Goal: Task Accomplishment & Management: Complete application form

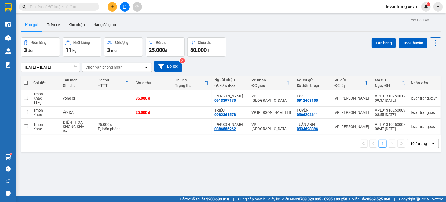
click at [114, 9] on button at bounding box center [112, 6] width 9 height 9
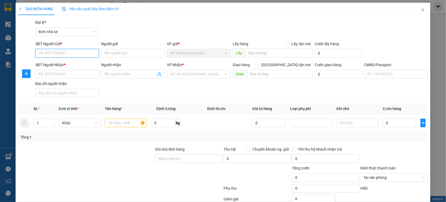
click at [86, 51] on input "SĐT Người Gửi *" at bounding box center [67, 53] width 64 height 9
type input "0901283366"
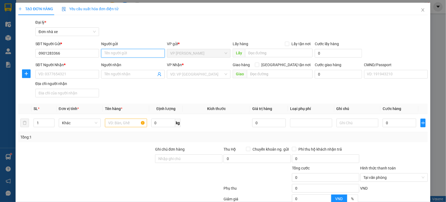
click at [116, 51] on input "Người gửi" at bounding box center [133, 53] width 64 height 9
click at [91, 54] on input "0901283366" at bounding box center [67, 53] width 64 height 9
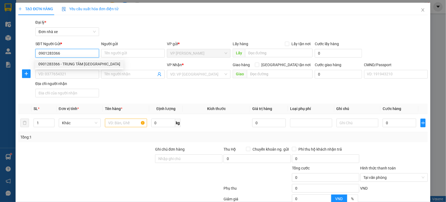
click at [91, 65] on div "0901283366 - TRUNG TÂM VŨ ĐỨC" at bounding box center [79, 64] width 82 height 6
type input "TRUNG TÂM VŨ ĐỨC"
type input "0943040203"
type input "PHÒNG KHÁM XUÂN PHÚC"
type input "037099002274 đỗ văn chiến"
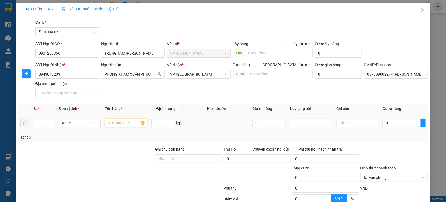
click at [110, 123] on input "text" at bounding box center [126, 122] width 42 height 9
type input "giấy tờ"
click at [386, 121] on input "0" at bounding box center [400, 122] width 34 height 9
type input "002"
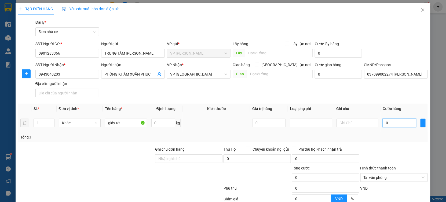
type input "2"
type input "0.020"
type input "20"
type input "00.200"
type input "200"
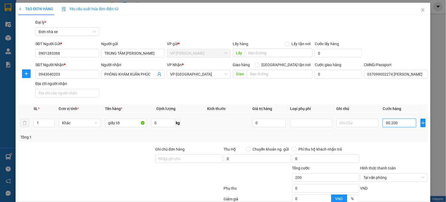
type input "0.002.000"
type input "2.000"
click at [390, 123] on input "0.002.000" at bounding box center [400, 122] width 34 height 9
type input "002.000"
type input "2.000"
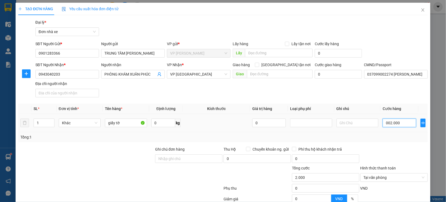
click at [390, 123] on input "002.000" at bounding box center [400, 122] width 34 height 9
click at [402, 122] on input "002.000" at bounding box center [400, 122] width 34 height 9
type input "00.002"
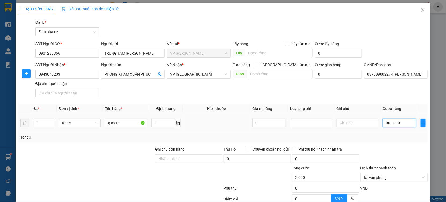
type input "2"
type input "0.000.020"
type input "20"
type input "000.000.200"
type input "200"
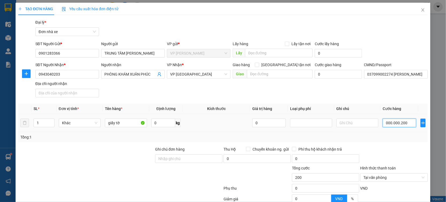
click at [401, 122] on input "000.000.200" at bounding box center [400, 122] width 34 height 9
type input "000.000.200"
type input "200"
click at [401, 122] on input "000.000.200" at bounding box center [400, 122] width 34 height 9
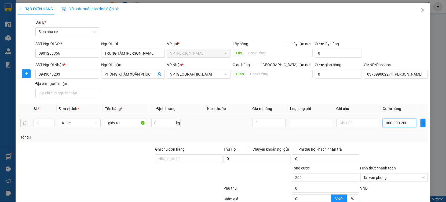
type input "02.002"
type input "2.002"
type input "020.022.002"
type input "20.022.002"
drag, startPoint x: 401, startPoint y: 122, endPoint x: 398, endPoint y: 122, distance: 3.5
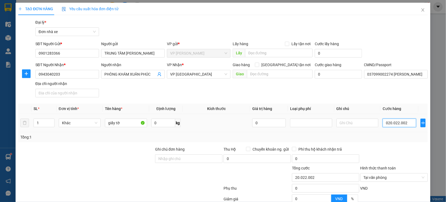
click at [399, 122] on input "020.022.002" at bounding box center [400, 122] width 34 height 9
drag, startPoint x: 398, startPoint y: 122, endPoint x: 374, endPoint y: 125, distance: 24.0
click at [374, 125] on tr "1 Khác giấy tờ 0 kg 0 020.022.002" at bounding box center [223, 123] width 410 height 18
drag, startPoint x: 401, startPoint y: 124, endPoint x: 369, endPoint y: 130, distance: 33.0
click at [369, 130] on tr "1 Khác giấy tờ 0 kg 0 020.022.002" at bounding box center [223, 123] width 410 height 18
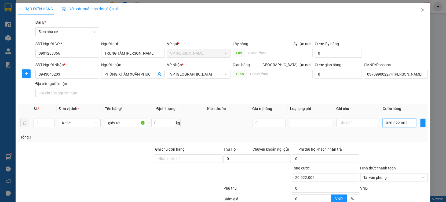
type input "0"
type input "002"
type input "2"
drag, startPoint x: 386, startPoint y: 125, endPoint x: 378, endPoint y: 125, distance: 8.1
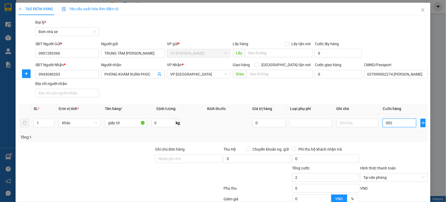
click at [381, 125] on td "002" at bounding box center [400, 123] width 38 height 18
type input "0"
click at [383, 125] on input "0" at bounding box center [400, 122] width 34 height 9
type input "20"
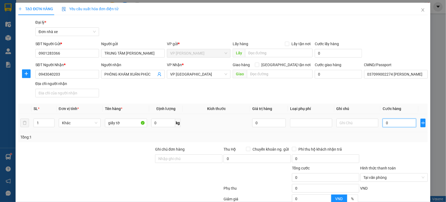
type input "20"
type input "200"
type input "2.000"
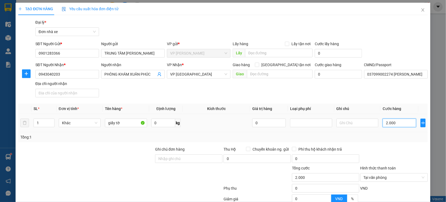
type input "22.000"
type input "02.000"
type input "2.000"
click at [385, 123] on input "02.000" at bounding box center [400, 122] width 34 height 9
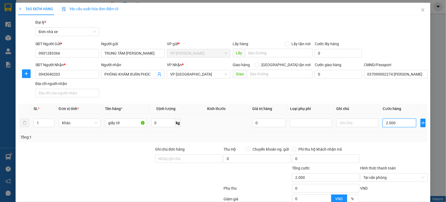
click at [393, 123] on input "2.000" at bounding box center [400, 122] width 34 height 9
click at [385, 122] on input "2.000" at bounding box center [400, 122] width 34 height 9
type input "20.000"
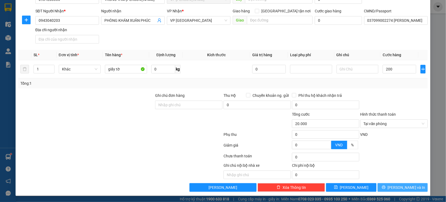
click at [398, 188] on span "[PERSON_NAME] và In" at bounding box center [407, 187] width 38 height 6
type input "200.000"
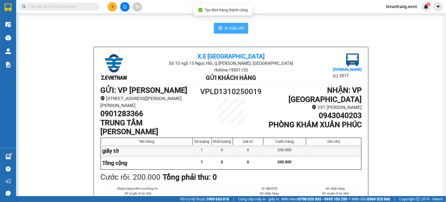
click at [232, 27] on span "In mẫu A5" at bounding box center [234, 28] width 19 height 7
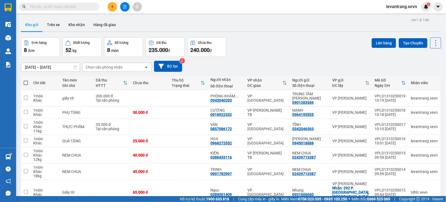
click at [90, 5] on input "text" at bounding box center [61, 7] width 63 height 6
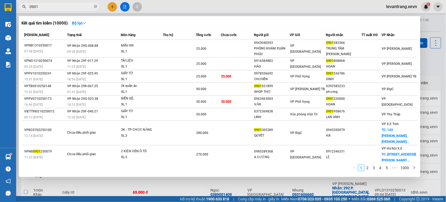
type input "0901"
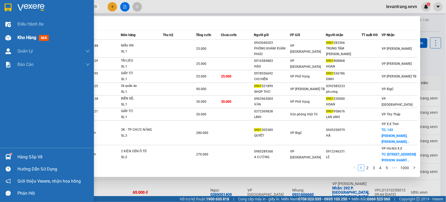
click at [34, 36] on span "Kho hàng" at bounding box center [26, 37] width 19 height 5
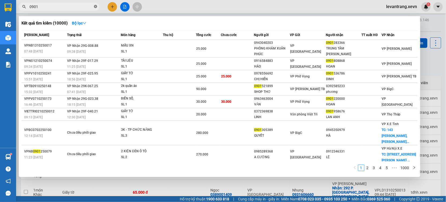
click at [95, 7] on icon "close-circle" at bounding box center [95, 6] width 3 height 3
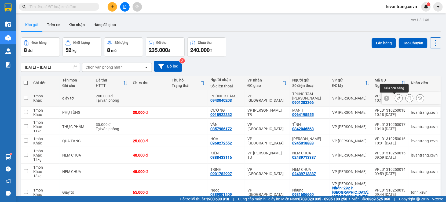
click at [395, 99] on button at bounding box center [399, 97] width 8 height 9
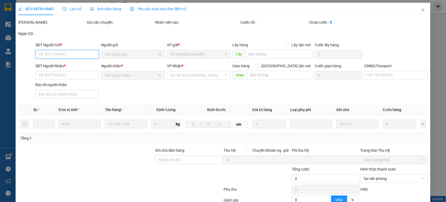
type input "0901283366"
type input "0943040203"
type input "037099002274 đỗ văn chiến"
type input "0"
type input "200.000"
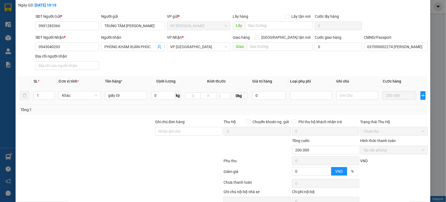
scroll to position [55, 0]
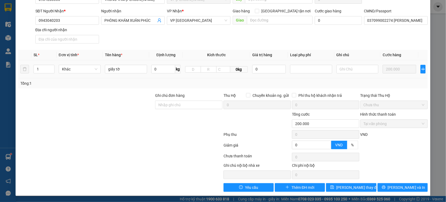
click at [397, 62] on td "200.000" at bounding box center [400, 69] width 38 height 18
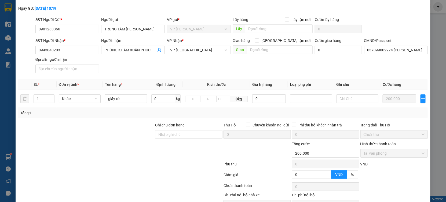
scroll to position [0, 0]
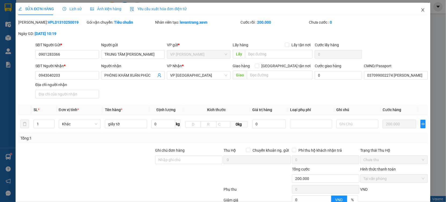
click at [421, 11] on icon "close" at bounding box center [423, 10] width 4 height 4
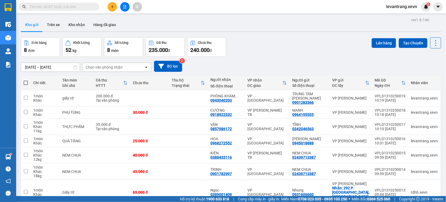
click at [74, 9] on input "text" at bounding box center [61, 7] width 63 height 6
click at [111, 6] on icon "plus" at bounding box center [113, 7] width 4 height 4
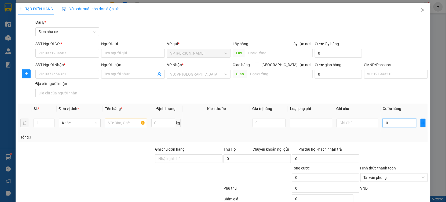
click at [398, 124] on input "0" at bounding box center [400, 122] width 34 height 9
type input "002"
type input "2"
type input "0.020"
type input "20"
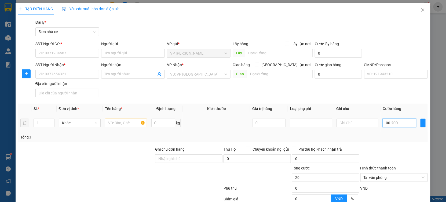
type input "00.200.002.000"
type input "200.002.000"
drag, startPoint x: 408, startPoint y: 124, endPoint x: 382, endPoint y: 128, distance: 26.3
click at [383, 128] on div "00.200.002.000" at bounding box center [400, 122] width 34 height 11
type input "2"
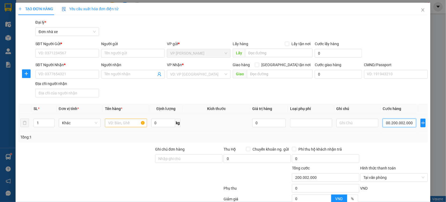
type input "2"
type input "20"
type input "200"
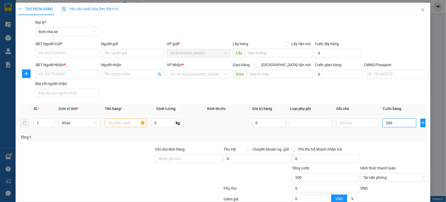
type input "2.000"
type input "22.000.020.200.000"
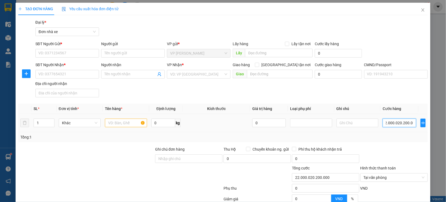
click at [395, 126] on input "22.000.020.200.000" at bounding box center [400, 122] width 34 height 9
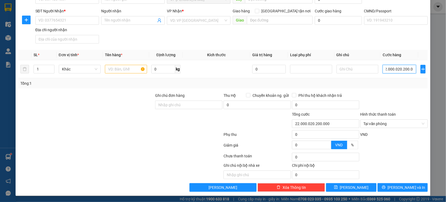
scroll to position [0, 0]
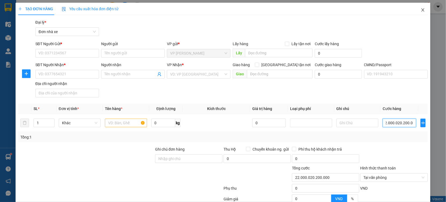
type input "22.000.020.200.000"
click at [421, 8] on icon "close" at bounding box center [423, 10] width 4 height 4
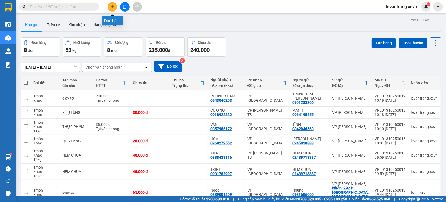
click at [113, 5] on icon "plus" at bounding box center [113, 7] width 4 height 4
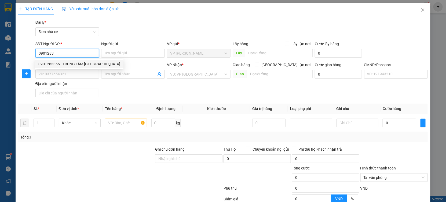
click at [75, 67] on div "0901283366 - TRUNG TÂM VŨ ĐỨC" at bounding box center [79, 64] width 82 height 6
type input "0901283366"
type input "TRUNG TÂM VŨ ĐỨC"
type input "0943040203"
type input "PHÒNG KHÁM XUÂN PHÚC"
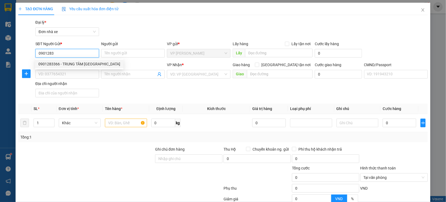
type input "037099002274 đỗ văn chiến"
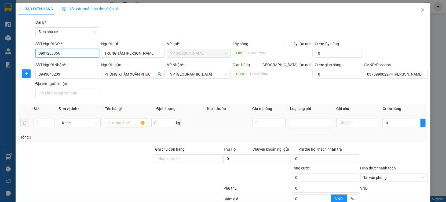
type input "0901283366"
click at [127, 123] on input "text" at bounding box center [126, 122] width 42 height 9
type input "giấy tờ"
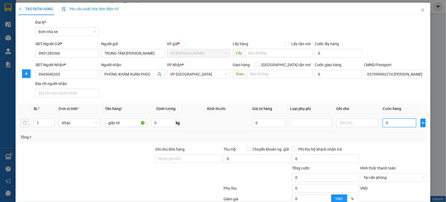
click at [390, 126] on input "0" at bounding box center [400, 122] width 34 height 9
type input "2"
type input "20"
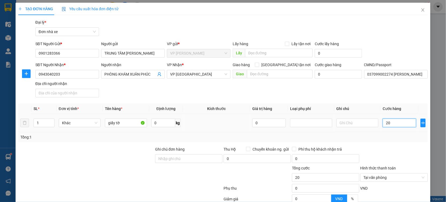
type input "200"
type input "2.000"
type input "20.000"
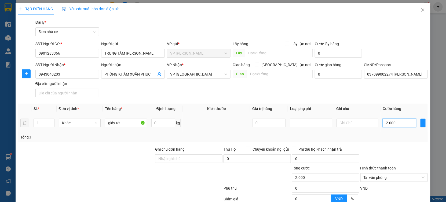
type input "20.000"
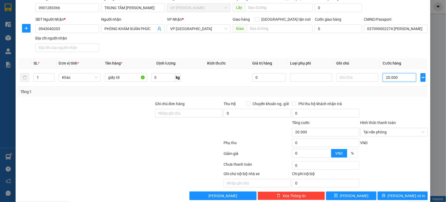
scroll to position [54, 0]
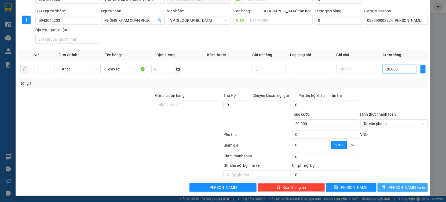
type input "20.000"
click at [393, 186] on button "[PERSON_NAME] và In" at bounding box center [403, 187] width 50 height 9
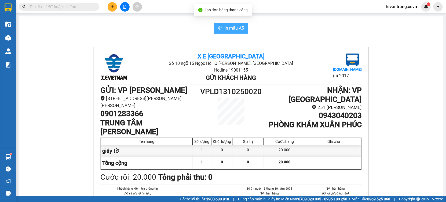
click at [226, 32] on button "In mẫu A5" at bounding box center [231, 28] width 34 height 11
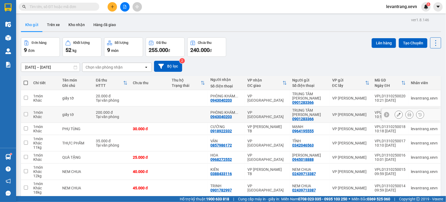
click at [334, 112] on div "VP [PERSON_NAME]" at bounding box center [350, 114] width 37 height 4
checkbox input "true"
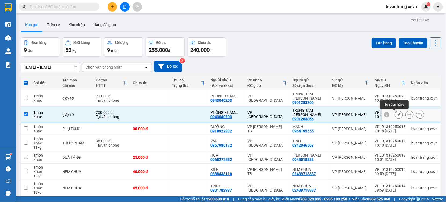
click at [397, 115] on icon at bounding box center [399, 115] width 4 height 4
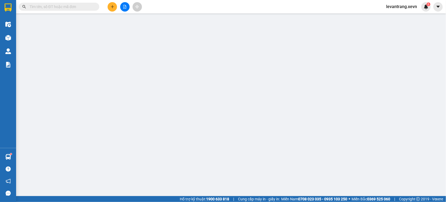
type input "0901283366"
type input "0943040203"
type input "037099002274 đỗ văn chiến"
type input "0"
type input "200.000"
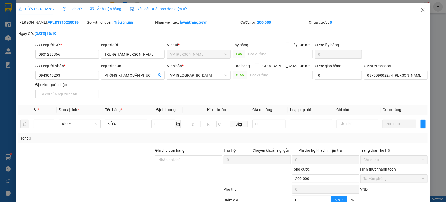
click at [421, 9] on icon "close" at bounding box center [423, 10] width 4 height 4
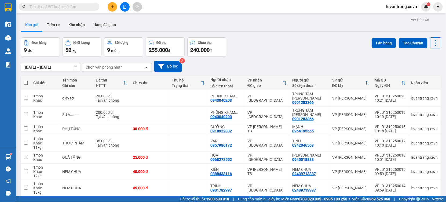
click at [34, 25] on button "Kho gửi" at bounding box center [32, 24] width 22 height 13
click at [113, 9] on button at bounding box center [112, 6] width 9 height 9
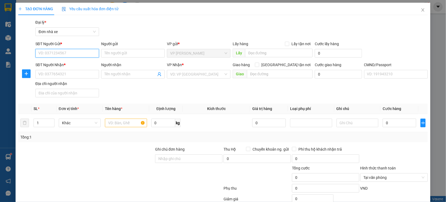
click at [83, 55] on input "SĐT Người Gửi *" at bounding box center [67, 53] width 64 height 9
type input "0988743471"
click at [75, 63] on div "0988743471 - PHẤN" at bounding box center [66, 64] width 57 height 6
type input "PHẤN"
type input "0346774595"
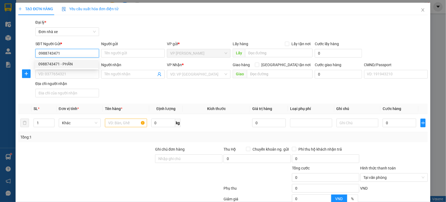
type input "LOAN"
type input "TÔ NGỌC PHÚ 0972748143"
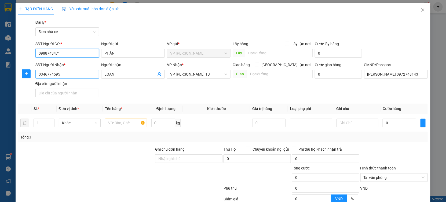
type input "0988743471"
click at [67, 73] on input "0346774595" at bounding box center [67, 74] width 64 height 9
type input "0979098285"
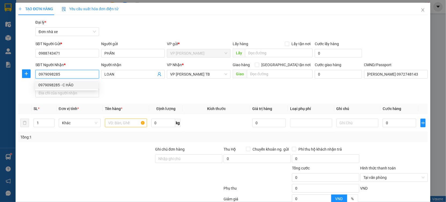
click at [93, 85] on div "0979098285 - C HẢO" at bounding box center [66, 85] width 57 height 6
type input "C HẢO"
type input "LẠI THẾ NAM 034078004219.SĐT 0912653733"
type input "0979098285"
click at [127, 125] on input "text" at bounding box center [126, 122] width 42 height 9
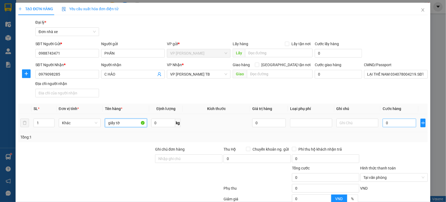
type input "giấy tờ"
click at [405, 124] on input "0" at bounding box center [400, 122] width 34 height 9
type input "2"
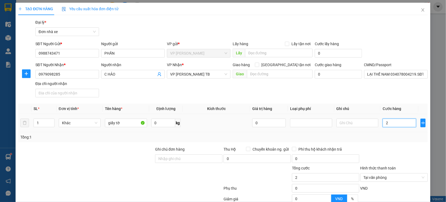
type input "20"
type input "200"
type input "2.000"
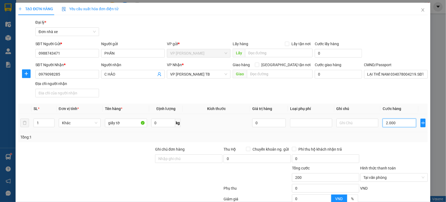
type input "2.000"
type input "20.000"
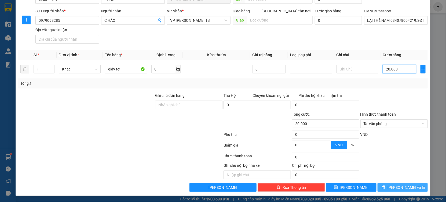
type input "20.000"
click at [405, 188] on span "[PERSON_NAME] và In" at bounding box center [407, 187] width 38 height 6
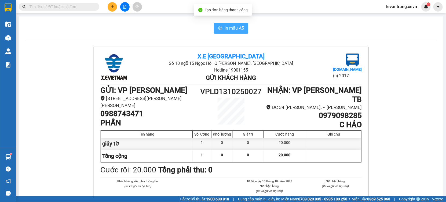
click at [238, 30] on span "In mẫu A5" at bounding box center [234, 28] width 19 height 7
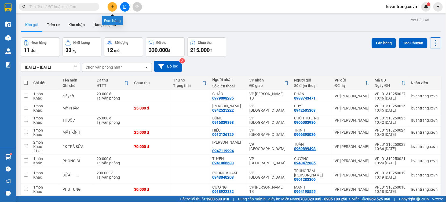
click at [114, 7] on icon "plus" at bounding box center [112, 6] width 3 height 0
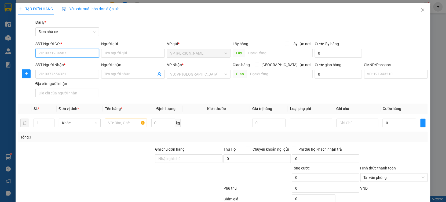
click at [84, 54] on input "SĐT Người Gửi *" at bounding box center [67, 53] width 64 height 9
type input "0944618111"
click at [79, 66] on div "0944618111 - HIẾU" at bounding box center [66, 64] width 57 height 6
type input "HIẾU"
type input "0915335688"
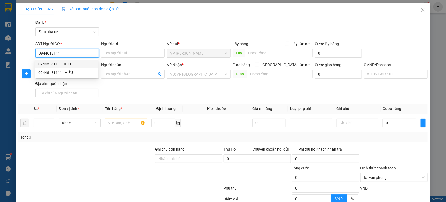
type input "VINH"
type input "001184022760 MAI HỒNG PHƯỢNG"
type input "0944618111"
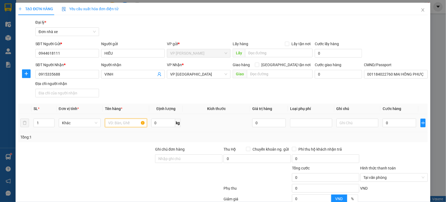
click at [115, 121] on input "text" at bounding box center [126, 122] width 42 height 9
type input "quà"
click at [386, 125] on input "0" at bounding box center [400, 122] width 34 height 9
type input "3"
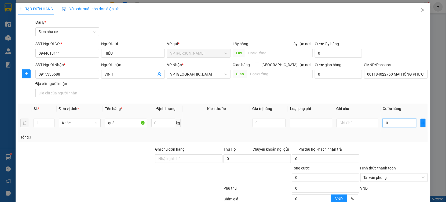
type input "3"
type input "30"
type input "300"
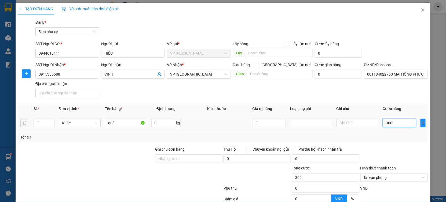
type input "3.000"
type input "30.000"
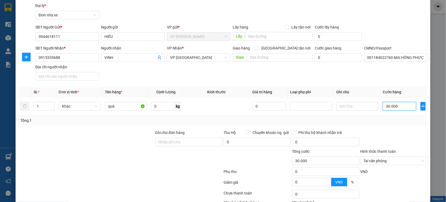
scroll to position [30, 0]
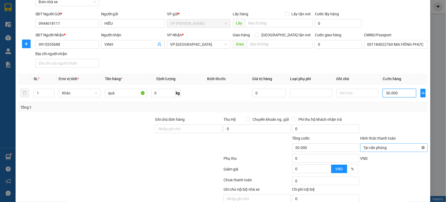
type input "30.000"
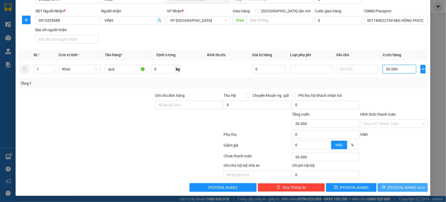
type input "30.000"
click at [397, 187] on span "[PERSON_NAME] và In" at bounding box center [407, 187] width 38 height 6
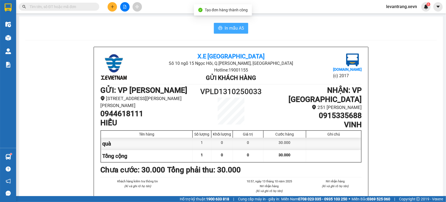
click at [239, 23] on button "In mẫu A5" at bounding box center [231, 28] width 34 height 11
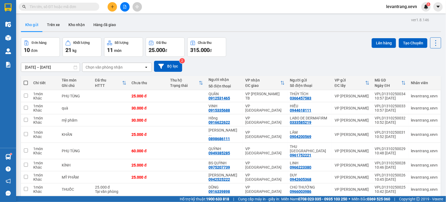
click at [74, 7] on input "text" at bounding box center [61, 7] width 63 height 6
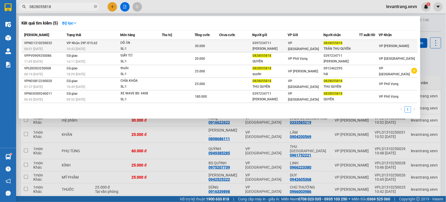
type input "0828055818"
click at [236, 45] on td at bounding box center [235, 46] width 33 height 13
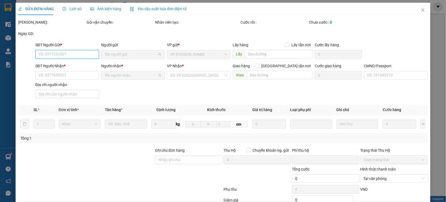
type input "0397234711"
type input "TRẦN ĐẮC BÁ"
type input "0828055818"
type input "TRÂN THU QUYÊN"
type input "036305016737 TRẦN THU QUYÊN 2005"
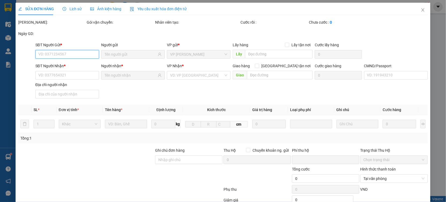
type input "0"
type input "30.000"
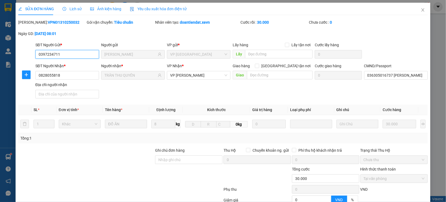
scroll to position [55, 0]
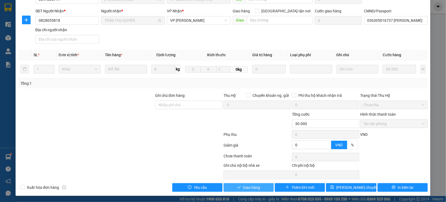
click at [266, 186] on button "Giao hàng" at bounding box center [249, 187] width 50 height 9
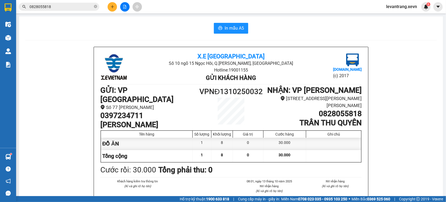
click at [92, 6] on input "0828055818" at bounding box center [61, 7] width 63 height 6
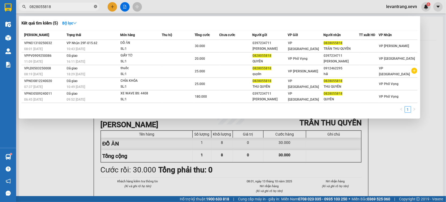
click at [95, 7] on icon "close-circle" at bounding box center [95, 6] width 3 height 3
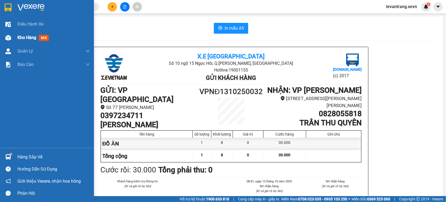
click at [23, 34] on div "Kho hàng mới" at bounding box center [53, 37] width 72 height 13
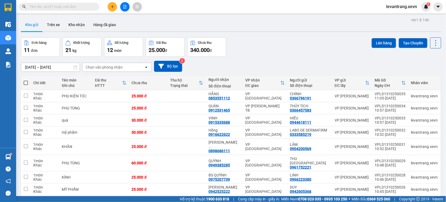
click at [74, 8] on input "text" at bounding box center [61, 7] width 63 height 6
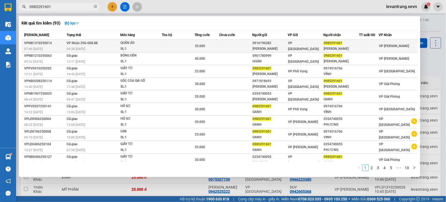
type input "0985291601"
click at [215, 49] on div "35.000" at bounding box center [207, 46] width 24 height 6
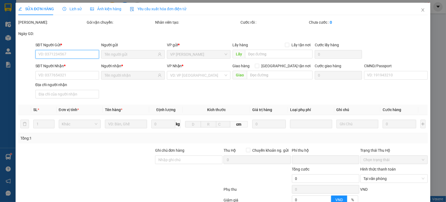
type input "0916196282"
type input "TRẦN THỊ NGA"
type input "0985291601"
type input "TRẦN THỊ OANH"
type input "037180000168 TRẦN THỊ OANH 1980"
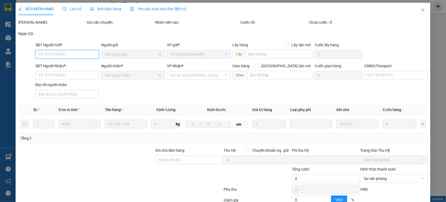
type input "0"
type input "35.000"
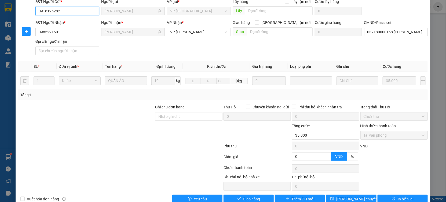
scroll to position [55, 0]
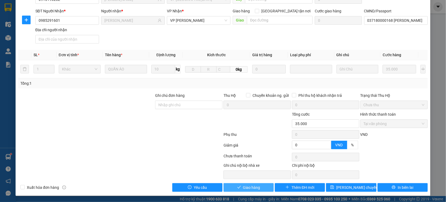
click at [249, 187] on span "Giao hàng" at bounding box center [251, 187] width 17 height 6
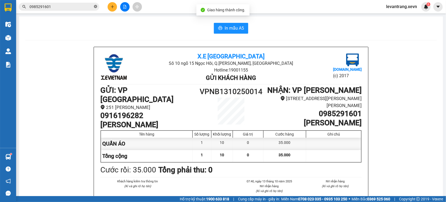
click at [94, 6] on icon "close-circle" at bounding box center [95, 6] width 3 height 3
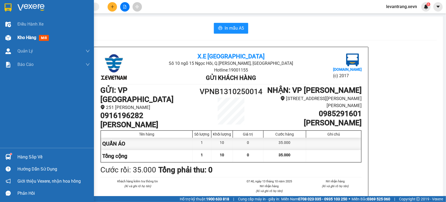
click at [23, 42] on div "Kho hàng mới" at bounding box center [53, 37] width 72 height 13
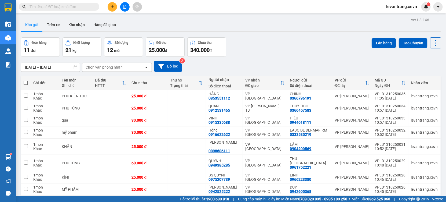
click at [109, 9] on button at bounding box center [112, 6] width 9 height 9
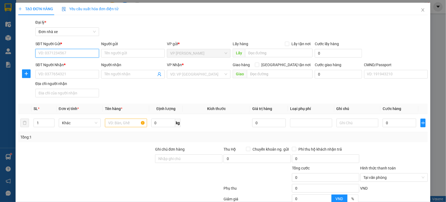
click at [81, 52] on input "SĐT Người Gửi *" at bounding box center [67, 53] width 64 height 9
type input "0385065486"
click at [86, 66] on div "0385065486 - LOAN THUÝ" at bounding box center [66, 64] width 63 height 9
type input "LOAN THUÝ"
type input "0917555362"
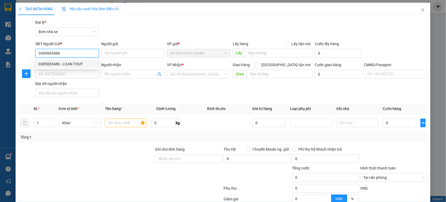
type input "THANH"
type input "037182006614 đinh thị thanh"
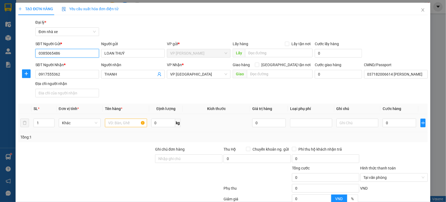
type input "0385065486"
click at [121, 126] on input "text" at bounding box center [126, 122] width 42 height 9
click at [71, 75] on input "0917555362" at bounding box center [67, 74] width 64 height 9
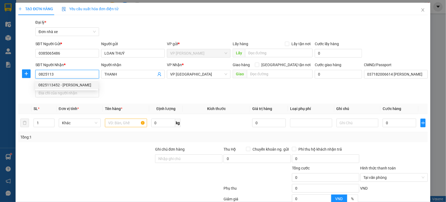
click at [77, 85] on div "0825113452 - VƯƠNG TÂM" at bounding box center [66, 85] width 57 height 6
type input "0825113452"
type input "VƯƠNG TÂM"
type input "036057006139 NGÔ NGỌC TIẾN 484 ĐIỆN BIÊN TPNĐ"
type input "0825113452"
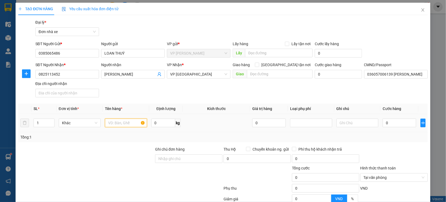
click at [117, 121] on input "text" at bounding box center [126, 122] width 42 height 9
type input "phụ tùng"
click at [400, 125] on input "0" at bounding box center [400, 122] width 34 height 9
click at [398, 124] on input "0" at bounding box center [400, 122] width 34 height 9
type input "03"
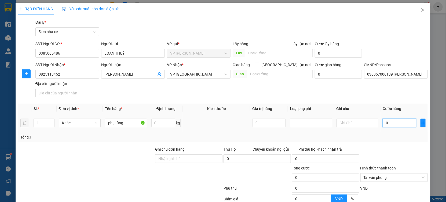
type input "3"
type input "035"
type input "35"
type input "0.350"
type input "350"
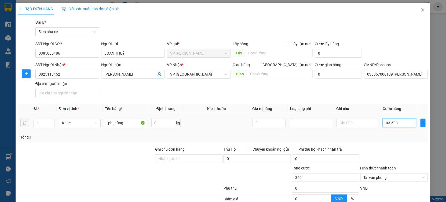
type input "035.000"
type input "35.000"
drag, startPoint x: 393, startPoint y: 124, endPoint x: 379, endPoint y: 124, distance: 14.0
click at [383, 124] on input "035.000" at bounding box center [400, 122] width 34 height 9
click at [401, 124] on input "035.000" at bounding box center [400, 122] width 34 height 9
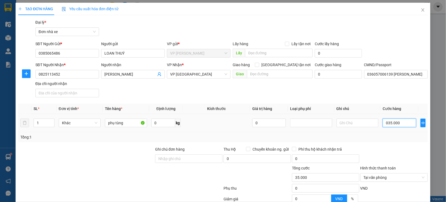
click at [401, 124] on input "035.000" at bounding box center [400, 122] width 34 height 9
type input "3"
type input "35"
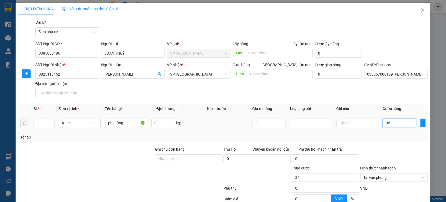
type input "350"
type input "3.500"
type input "35.000"
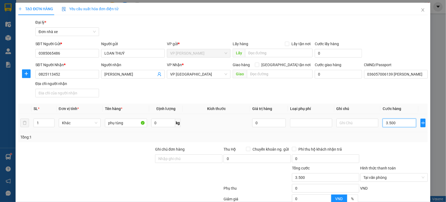
type input "35.000"
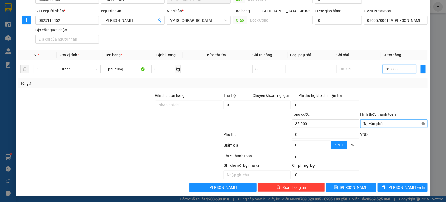
type input "35.000"
click at [402, 187] on span "[PERSON_NAME] và In" at bounding box center [407, 187] width 38 height 6
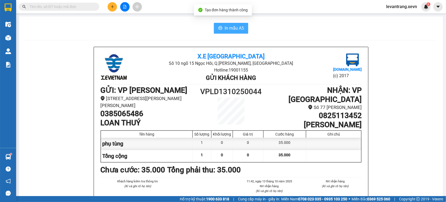
click at [242, 29] on button "In mẫu A5" at bounding box center [231, 28] width 34 height 11
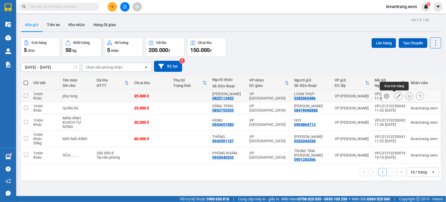
click at [397, 95] on icon at bounding box center [399, 96] width 4 height 4
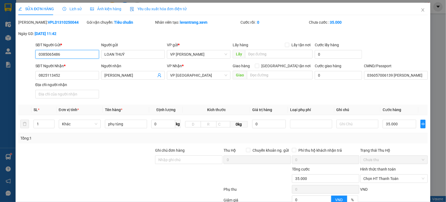
type input "0385065486"
type input "0825113452"
type input "036057006139 NGÔ NGỌC TIẾN 484 ĐIỆN BIÊN TPNĐ"
type input "0"
type input "35.000"
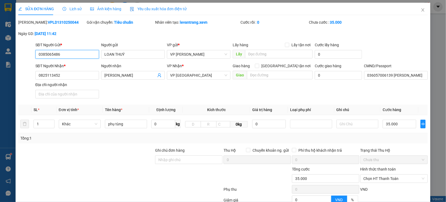
type input "35.000"
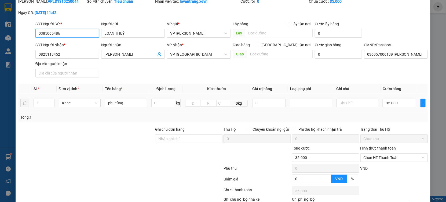
scroll to position [55, 0]
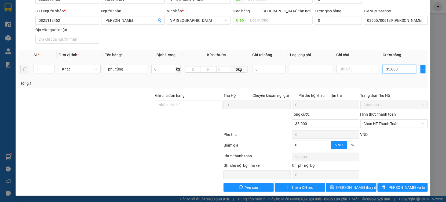
click at [386, 71] on input "35.000" at bounding box center [400, 69] width 34 height 9
type input "3"
type input "30"
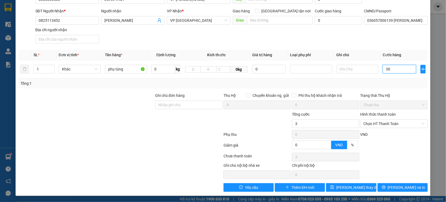
type input "30"
type input "300"
type input "3.000"
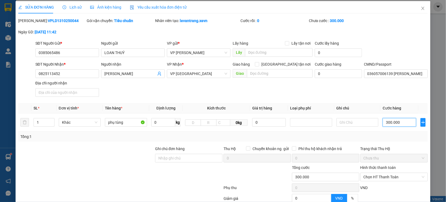
scroll to position [0, 0]
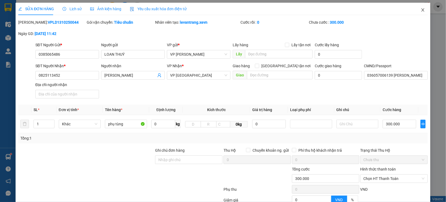
click at [421, 9] on icon "close" at bounding box center [423, 10] width 4 height 4
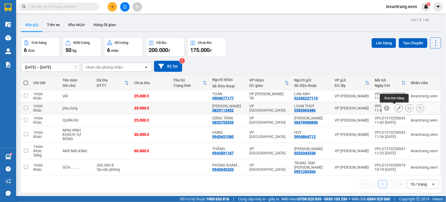
click at [397, 107] on icon at bounding box center [399, 108] width 4 height 4
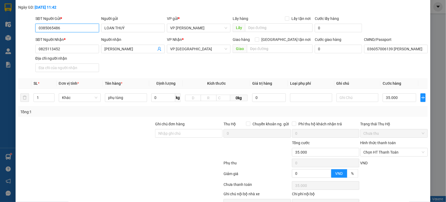
scroll to position [55, 0]
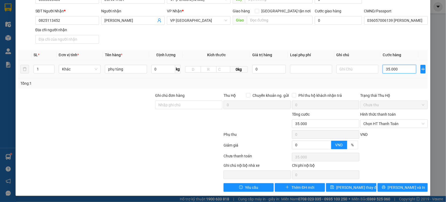
click at [386, 69] on input "35.000" at bounding box center [400, 69] width 34 height 9
click at [398, 71] on input "030.000" at bounding box center [400, 69] width 34 height 9
click at [389, 184] on button "[PERSON_NAME] và In" at bounding box center [403, 187] width 50 height 9
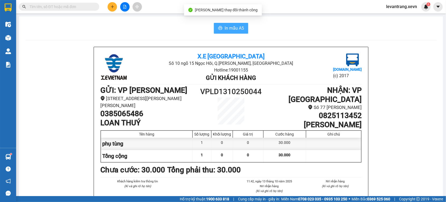
click at [219, 30] on icon "printer" at bounding box center [221, 28] width 4 height 4
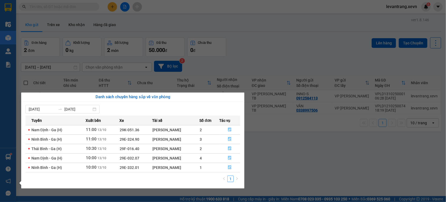
click at [44, 26] on section "Kết quả tìm kiếm ( 0 ) Bộ lọc No Data levantrang.xevn 6 Điều hành xe Kho hàng m…" at bounding box center [223, 101] width 446 height 202
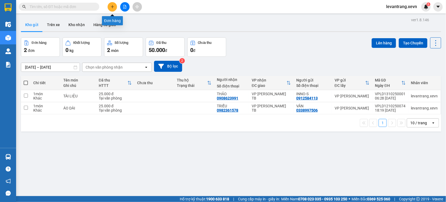
click at [112, 9] on button at bounding box center [112, 6] width 9 height 9
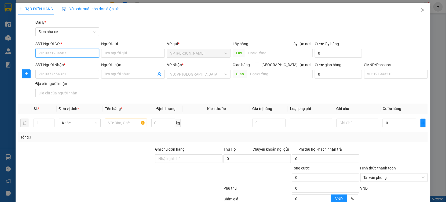
click at [61, 55] on input "SĐT Người Gửi *" at bounding box center [67, 53] width 64 height 9
click at [44, 63] on div "0333585219 - LABO DE DERMAFIRM" at bounding box center [68, 64] width 61 height 6
type input "0333585219"
type input "LABO DE DERMAFIRM"
type input "0916622622"
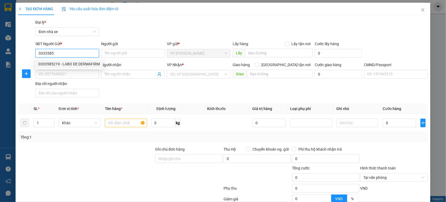
type input "Hồng"
type input "001194039746 NGHIÊM THỊ THU HƯƠNG"
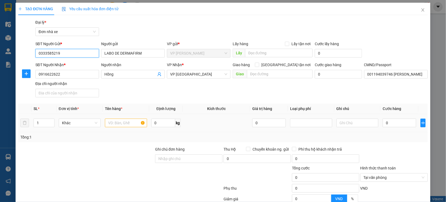
type input "0333585219"
click at [119, 122] on input "text" at bounding box center [126, 122] width 42 height 9
type input "mỹ phẩm"
click at [387, 125] on input "0" at bounding box center [400, 122] width 34 height 9
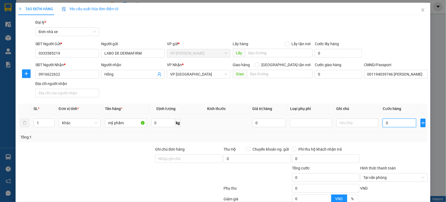
type input "3"
type input "30"
type input "3.000"
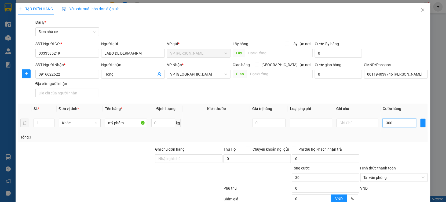
type input "3.000"
type input "30.000"
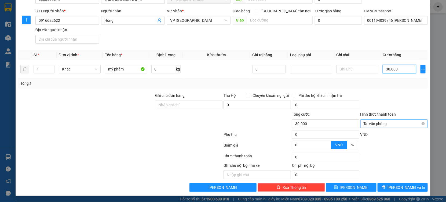
click at [419, 125] on span "Tại văn phòng" at bounding box center [394, 123] width 61 height 8
type input "30.000"
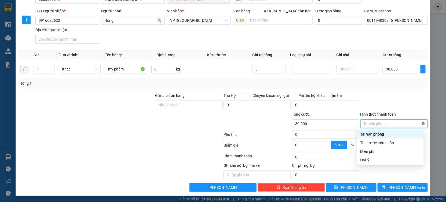
type input "30.000"
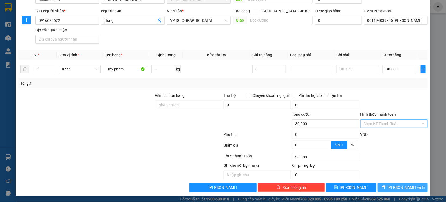
click at [397, 184] on span "[PERSON_NAME] và In" at bounding box center [407, 187] width 38 height 6
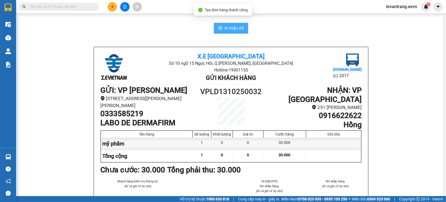
click at [230, 30] on span "In mẫu A5" at bounding box center [234, 28] width 19 height 7
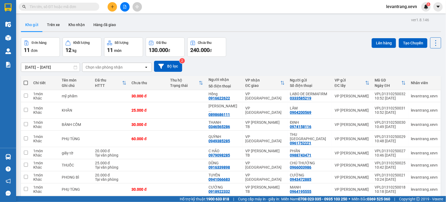
click at [354, 53] on div "Đơn hàng 11 đơn Khối lượng 12 kg Số lượng 11 món Đã thu 130.000 đ Chưa thu 240.…" at bounding box center [231, 46] width 420 height 19
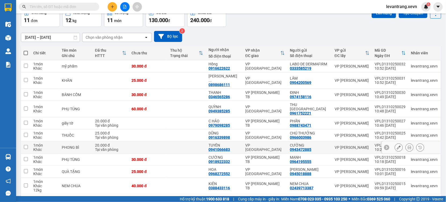
scroll to position [45, 0]
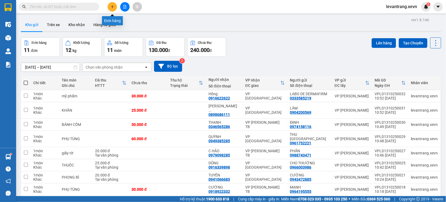
click at [111, 9] on button at bounding box center [112, 6] width 9 height 9
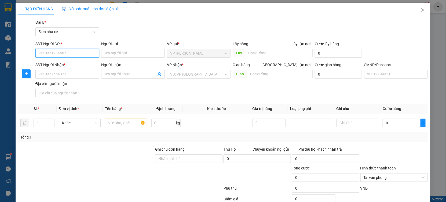
click at [69, 52] on input "SĐT Người Gửi *" at bounding box center [67, 53] width 64 height 9
type input "0904284472"
click at [92, 61] on div "0904284472 - YẾN" at bounding box center [66, 64] width 57 height 6
type input "YẾN"
type input "0902178097"
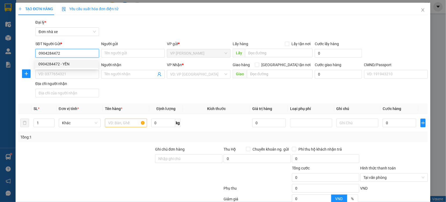
type input "GIANG"
type input "001202012201 NG VIẾT GIANG"
type input "QUỲNH MAI HAI BÀ [PERSON_NAME]"
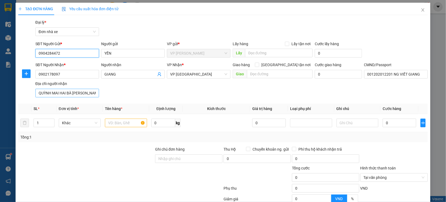
type input "0904284472"
click at [93, 95] on input "QUỲNH MAI HAI BÀ [PERSON_NAME]" at bounding box center [67, 93] width 64 height 9
click at [133, 124] on input "text" at bounding box center [126, 122] width 42 height 9
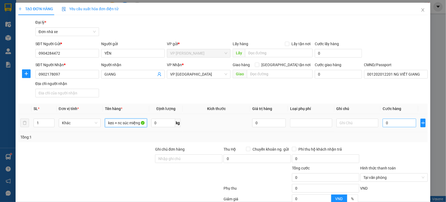
type input "kẹo + nc súc miệng"
click at [385, 124] on input "0" at bounding box center [400, 122] width 34 height 9
click at [385, 123] on input "0" at bounding box center [400, 122] width 34 height 9
type input "2"
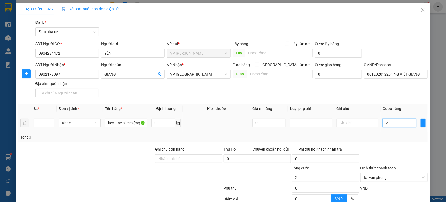
type input "25"
type input "250"
type input "2.500"
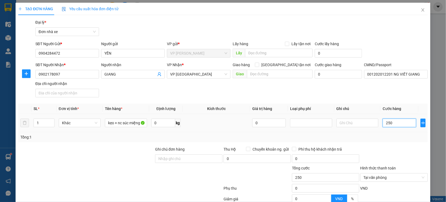
type input "2.500"
type input "25.000"
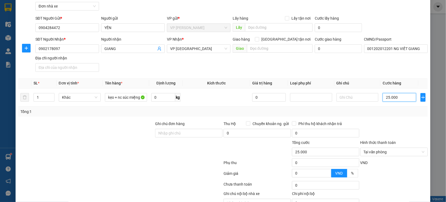
scroll to position [54, 0]
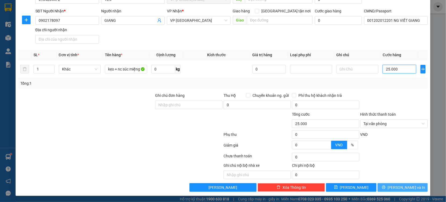
type input "25.000"
click at [405, 184] on span "[PERSON_NAME] và In" at bounding box center [407, 187] width 38 height 6
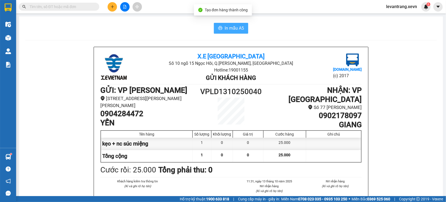
click at [238, 28] on span "In mẫu A5" at bounding box center [234, 28] width 19 height 7
